Goal: Information Seeking & Learning: Learn about a topic

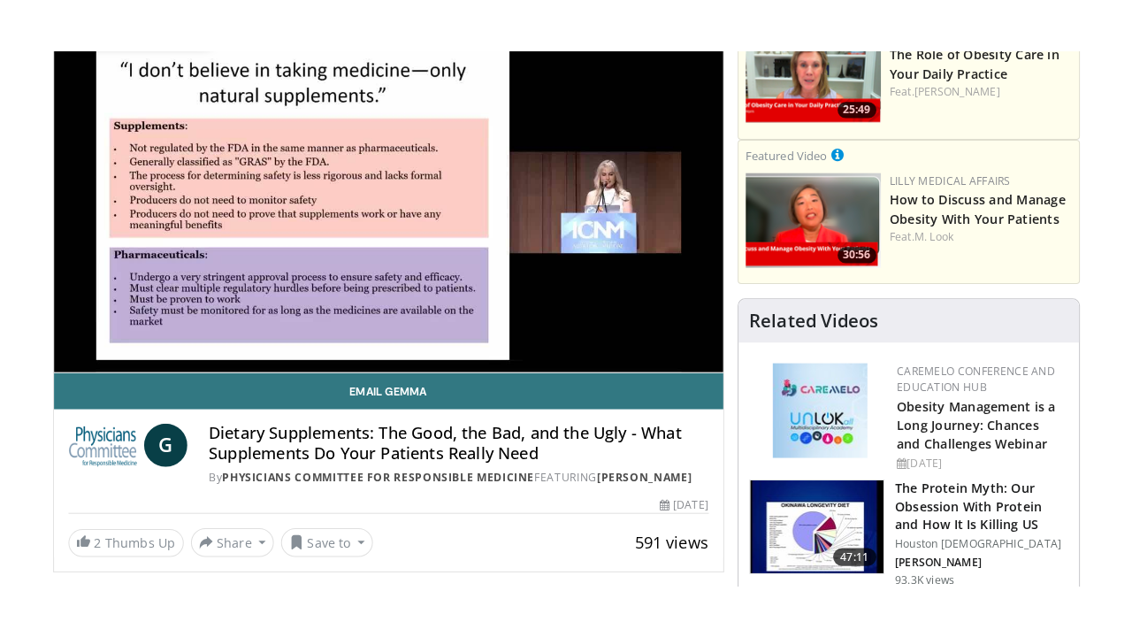
scroll to position [232, 0]
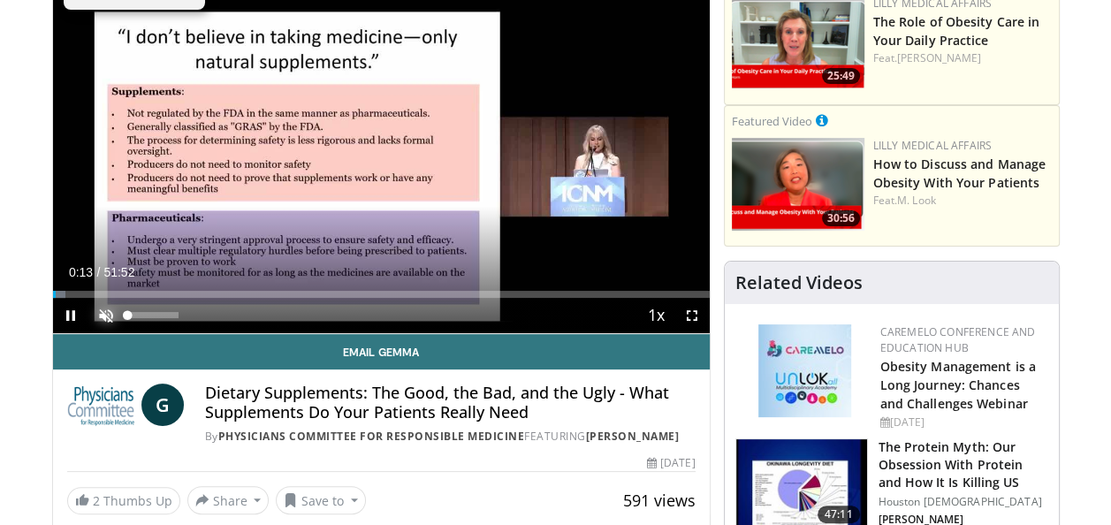
click at [103, 320] on span "Video Player" at bounding box center [105, 315] width 35 height 35
click at [68, 313] on span "Video Player" at bounding box center [70, 315] width 35 height 35
click at [65, 312] on span "Video Player" at bounding box center [70, 315] width 35 height 35
click at [689, 322] on span "Video Player" at bounding box center [692, 315] width 35 height 35
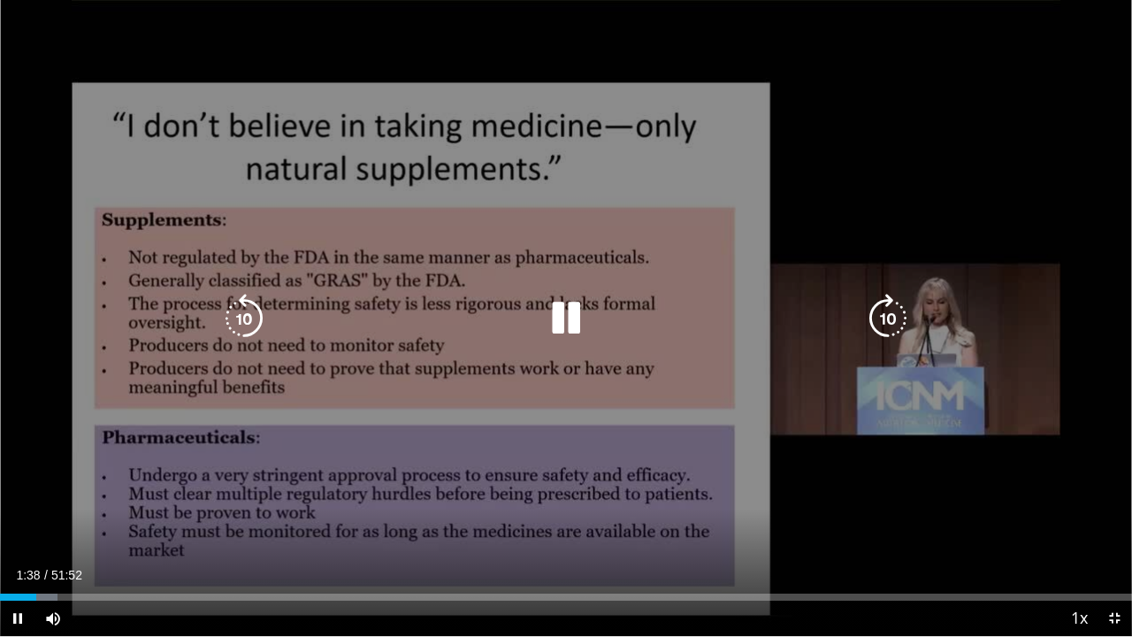
click at [922, 118] on div "10 seconds Tap to unmute" at bounding box center [566, 318] width 1132 height 636
click at [557, 307] on icon "Video Player" at bounding box center [566, 319] width 50 height 50
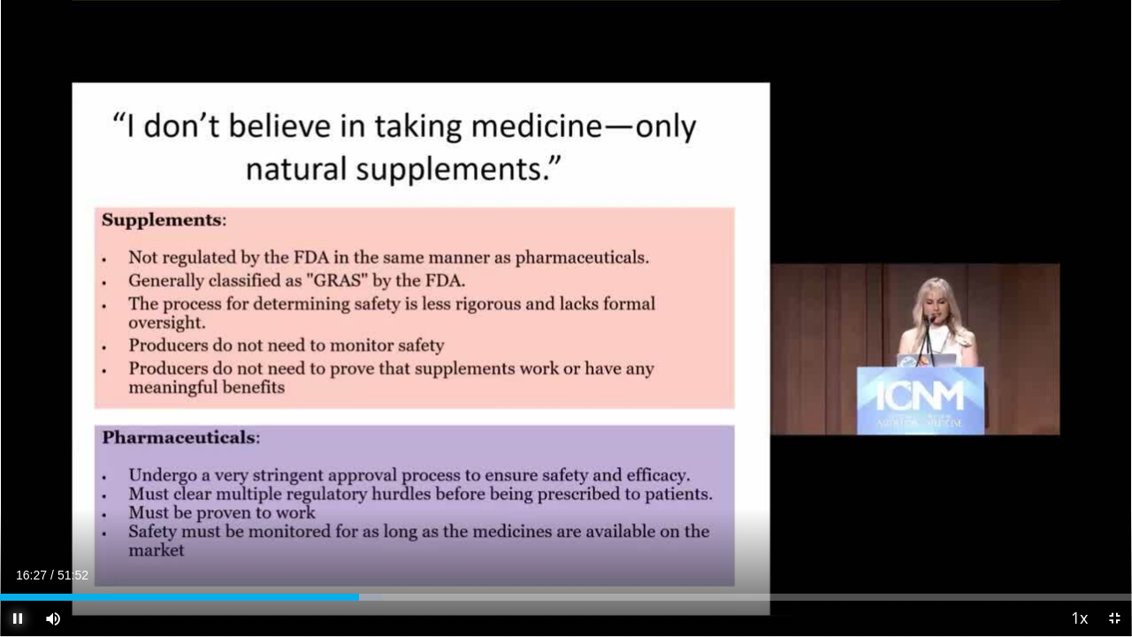
click at [18, 524] on span "Video Player" at bounding box center [17, 617] width 35 height 35
click at [13, 524] on span "Video Player" at bounding box center [17, 617] width 35 height 35
click at [1109, 524] on span "Video Player" at bounding box center [1113, 617] width 35 height 35
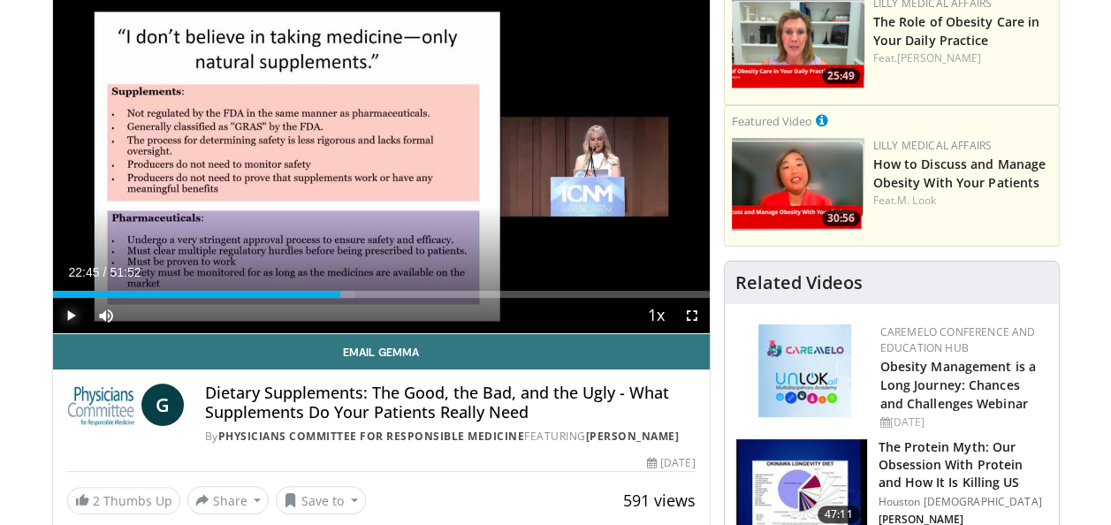
click at [69, 315] on span "Video Player" at bounding box center [70, 315] width 35 height 35
click at [696, 314] on span "Video Player" at bounding box center [692, 315] width 35 height 35
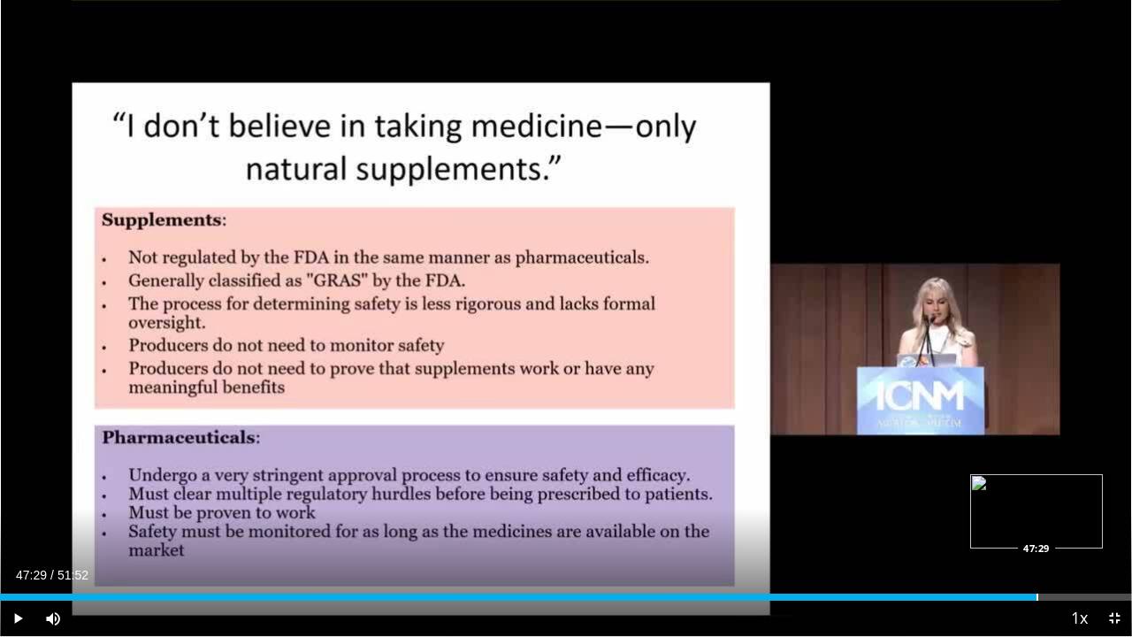
click at [1036, 524] on div "Progress Bar" at bounding box center [1037, 596] width 2 height 7
click at [1047, 524] on div "Progress Bar" at bounding box center [1048, 596] width 2 height 7
